Goal: Task Accomplishment & Management: Complete application form

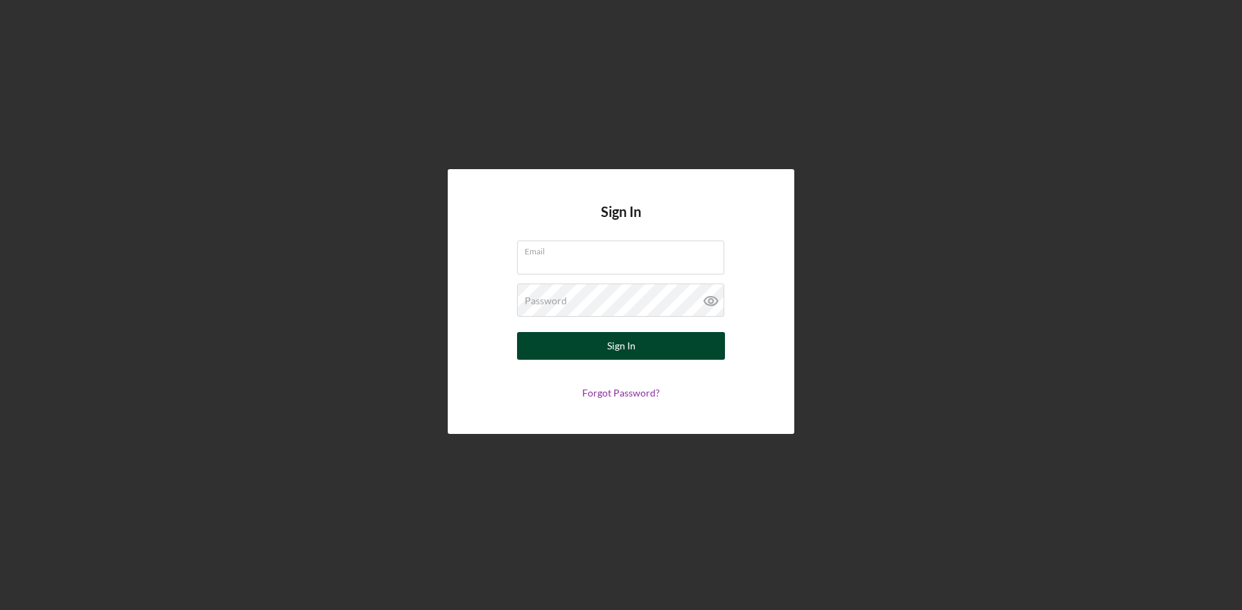
type input "[EMAIL_ADDRESS][DOMAIN_NAME]"
click at [564, 341] on button "Sign In" at bounding box center [621, 346] width 208 height 28
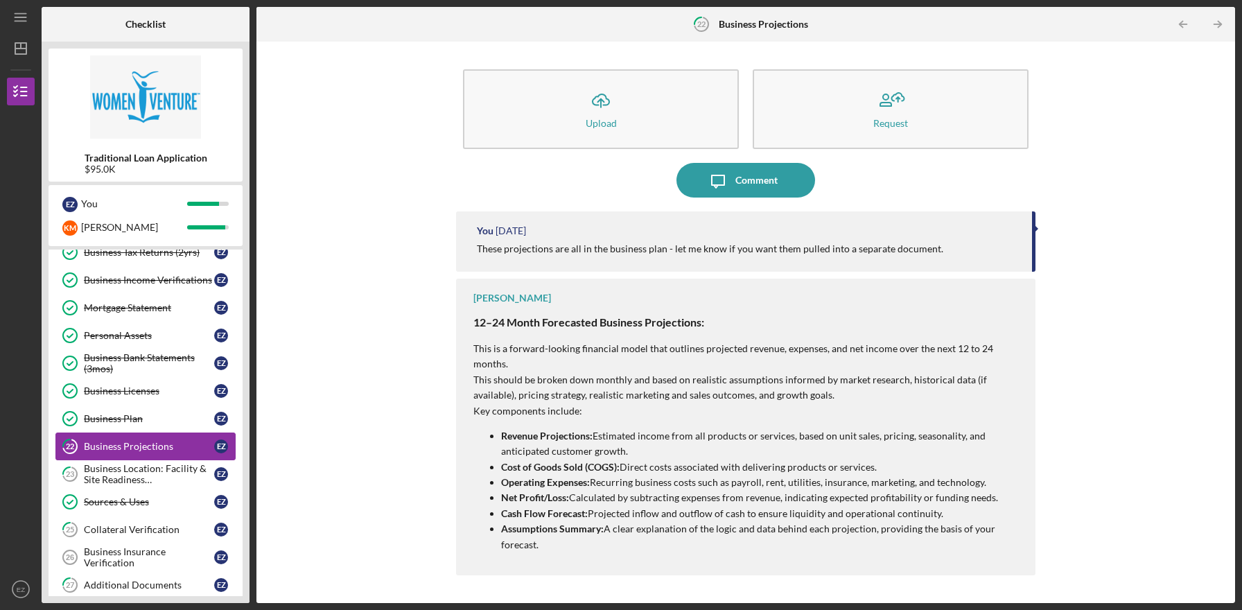
scroll to position [292, 0]
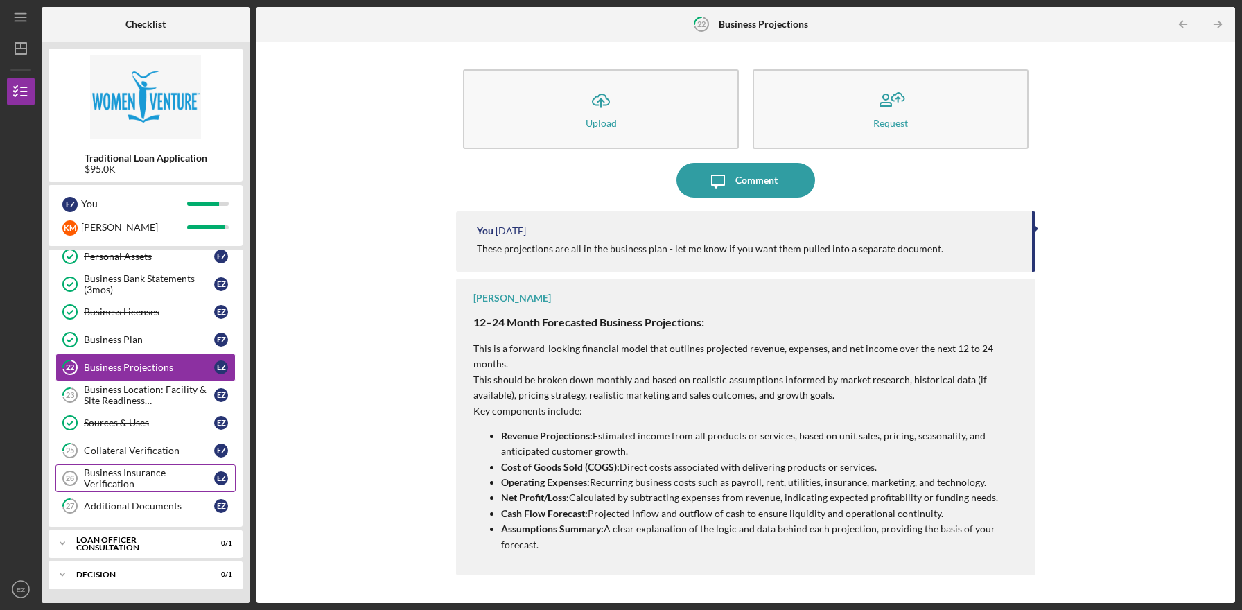
click at [152, 470] on div "Business Insurance Verification" at bounding box center [149, 478] width 130 height 22
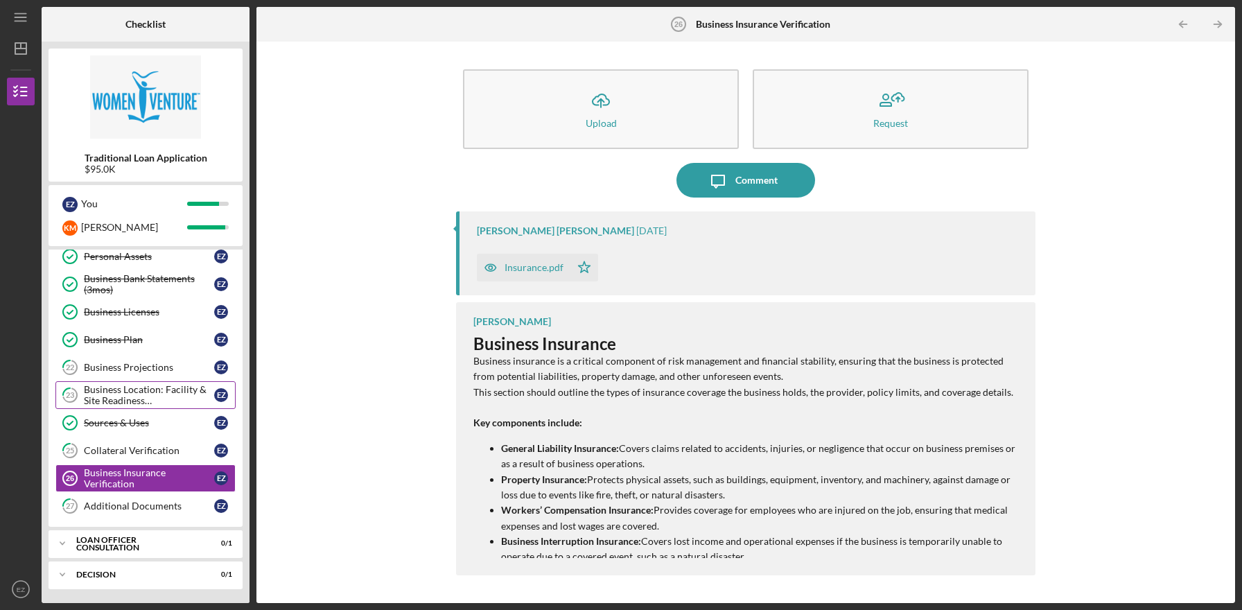
click at [140, 397] on div "Business Location: Facility & Site Readiness Documentation" at bounding box center [149, 395] width 130 height 22
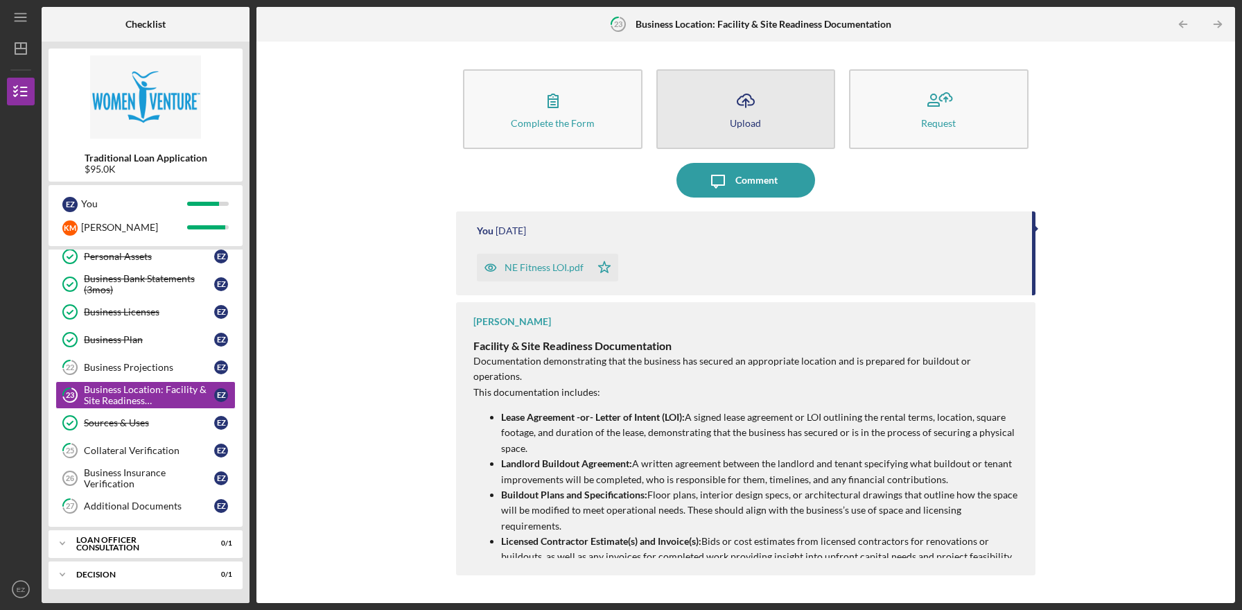
click at [757, 121] on div "Upload" at bounding box center [745, 123] width 31 height 10
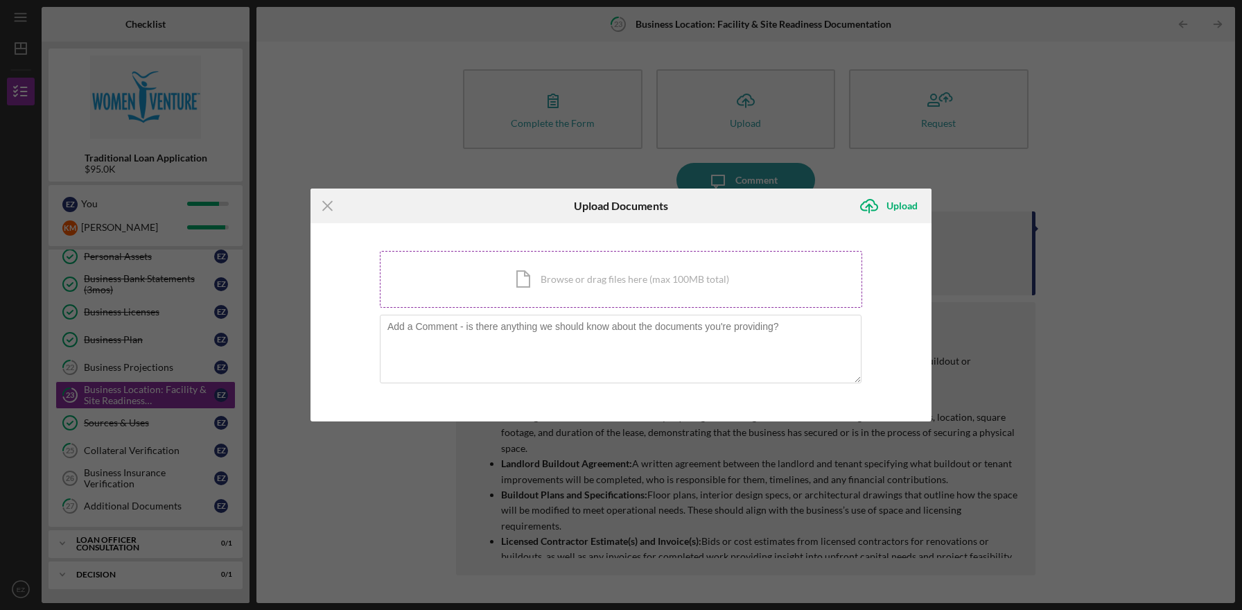
click at [616, 296] on div "Icon/Document Browse or drag files here (max 100MB total) Tap to choose files o…" at bounding box center [621, 279] width 482 height 57
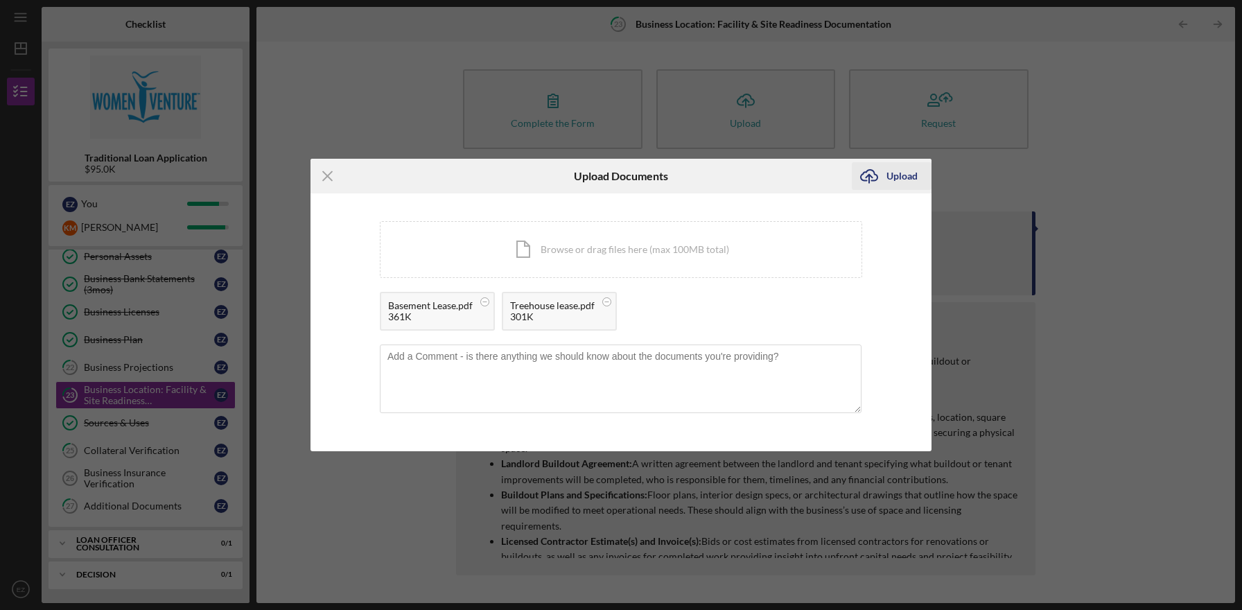
click at [898, 182] on div "Upload" at bounding box center [902, 176] width 31 height 28
